Goal: Navigation & Orientation: Find specific page/section

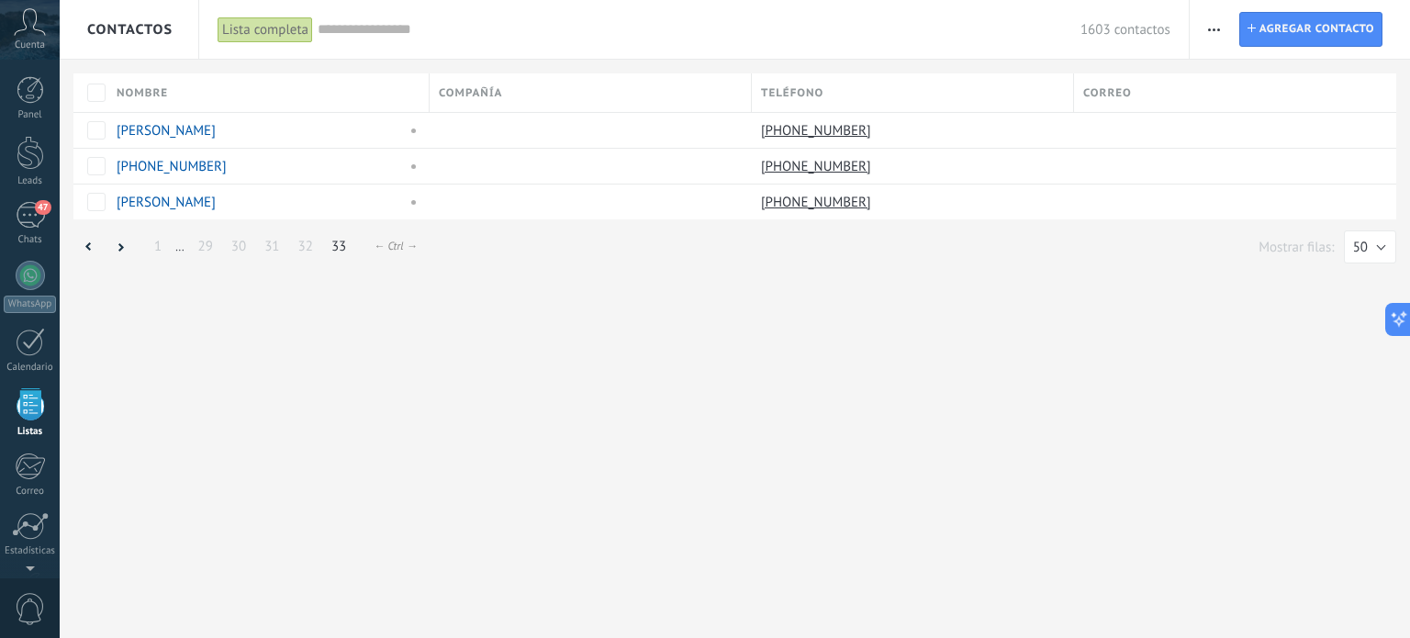
click at [37, 98] on div at bounding box center [31, 90] width 28 height 28
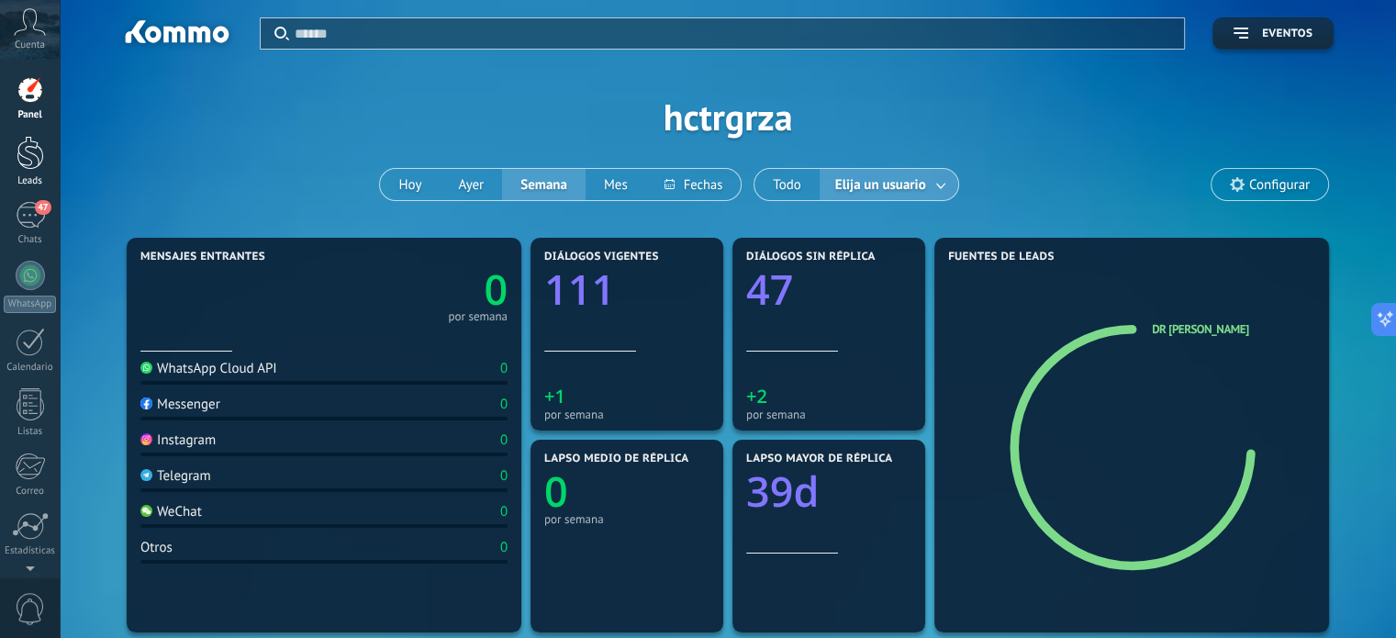
click at [17, 152] on div at bounding box center [31, 153] width 28 height 34
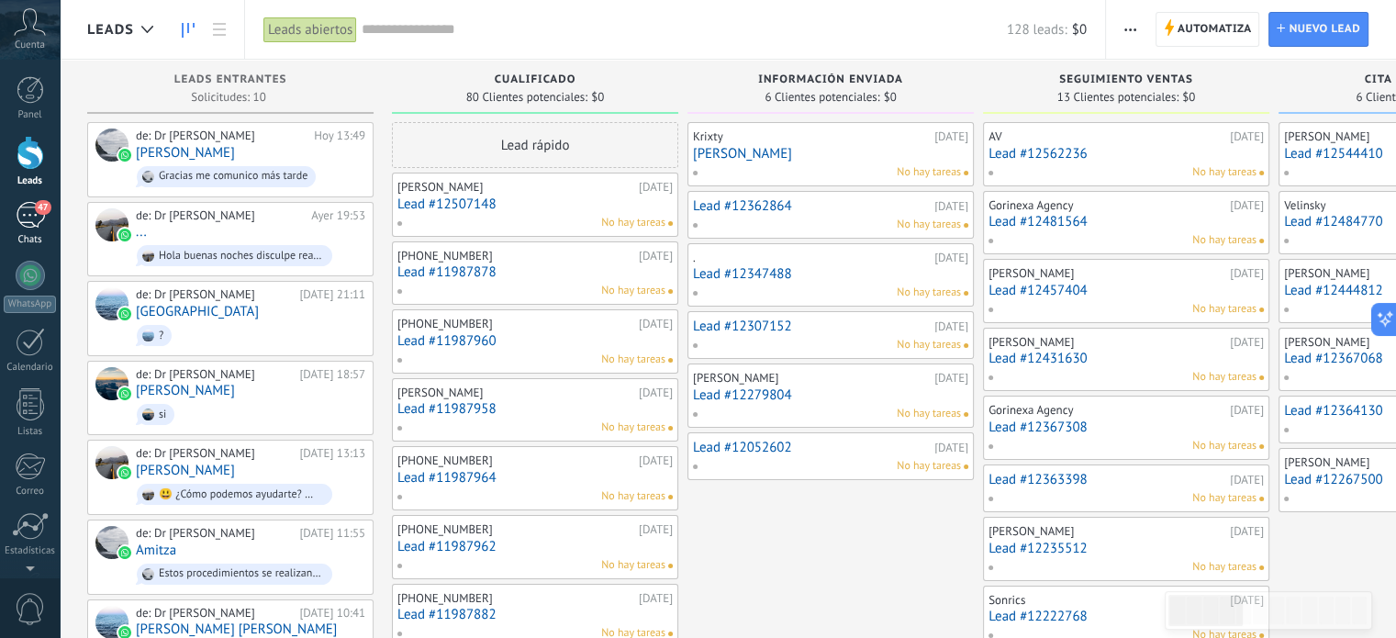
click at [26, 219] on div "47" at bounding box center [30, 215] width 29 height 27
